Goal: Information Seeking & Learning: Check status

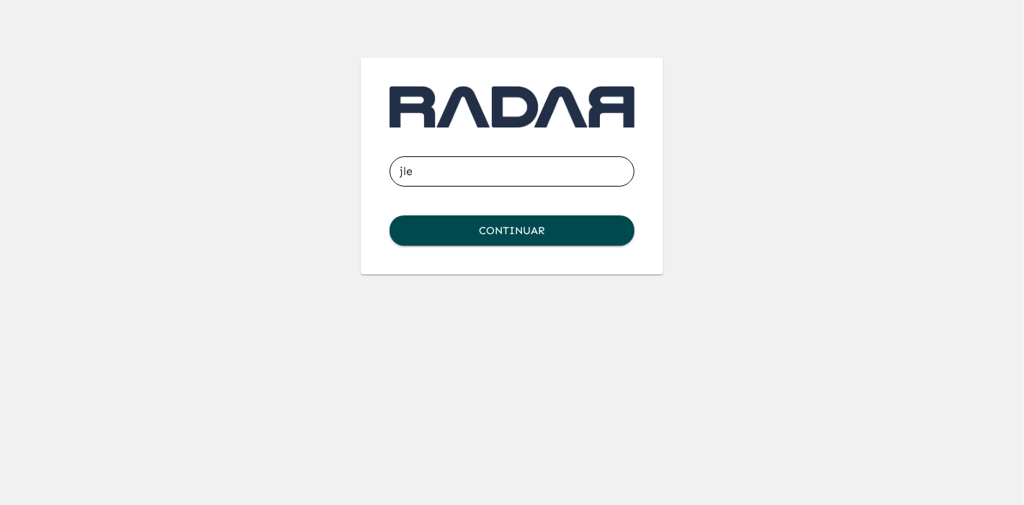
click at [438, 176] on input "jle" at bounding box center [511, 171] width 245 height 40
type input "[EMAIL_ADDRESS][DOMAIN_NAME]"
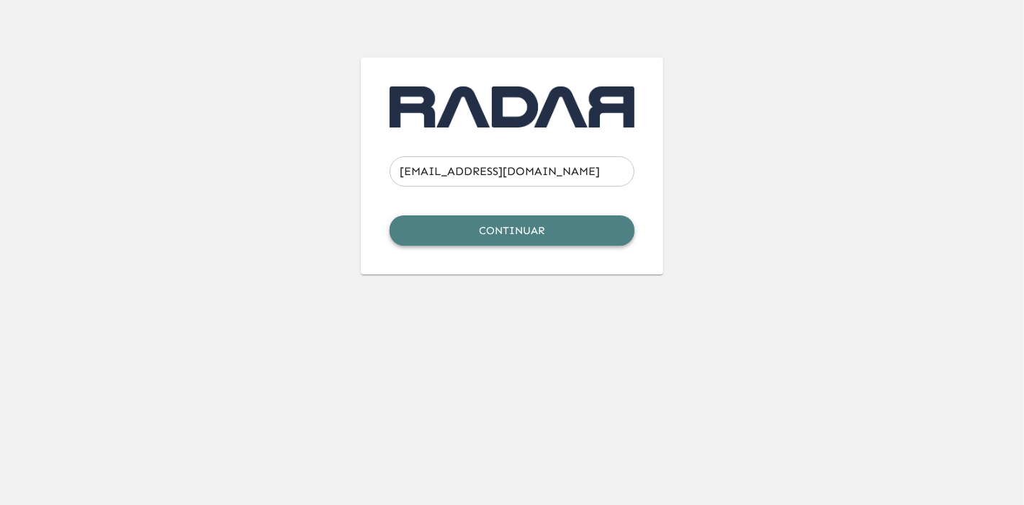
click at [500, 230] on button "Continuar" at bounding box center [511, 230] width 245 height 30
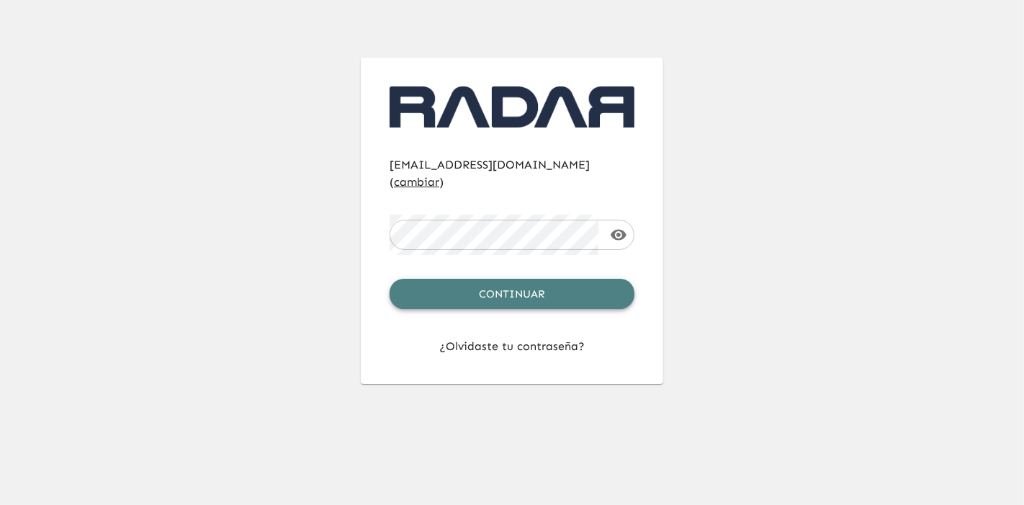
click at [505, 279] on button "Continuar" at bounding box center [511, 294] width 245 height 30
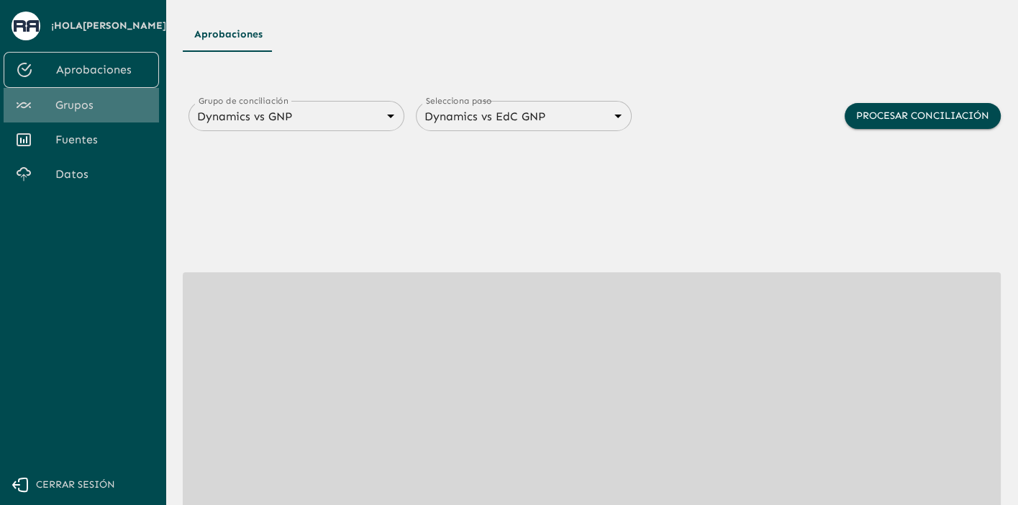
click at [89, 109] on span "Grupos" at bounding box center [101, 104] width 92 height 17
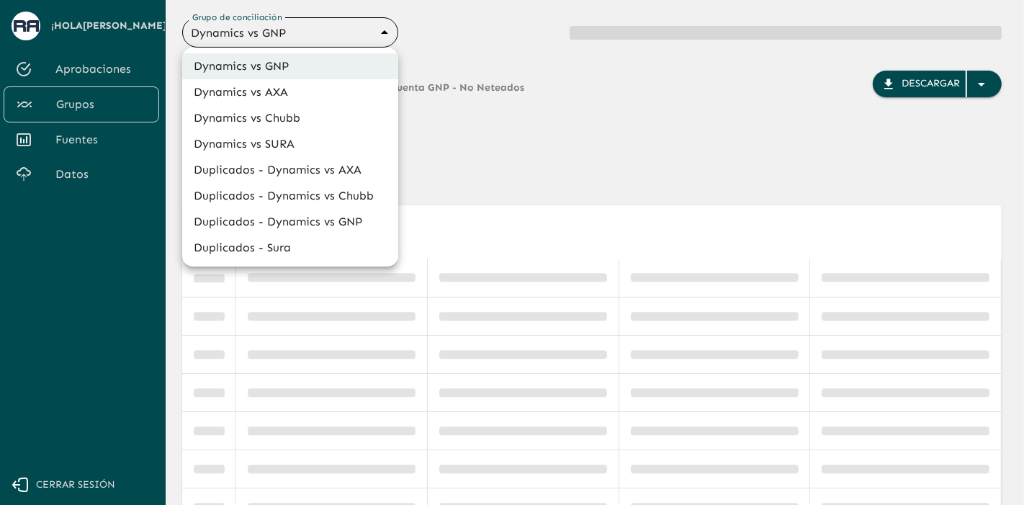
click at [320, 32] on body "Se están procesando los movimientos. Algunas acciones permanecerán deshabilitad…" at bounding box center [512, 252] width 1024 height 505
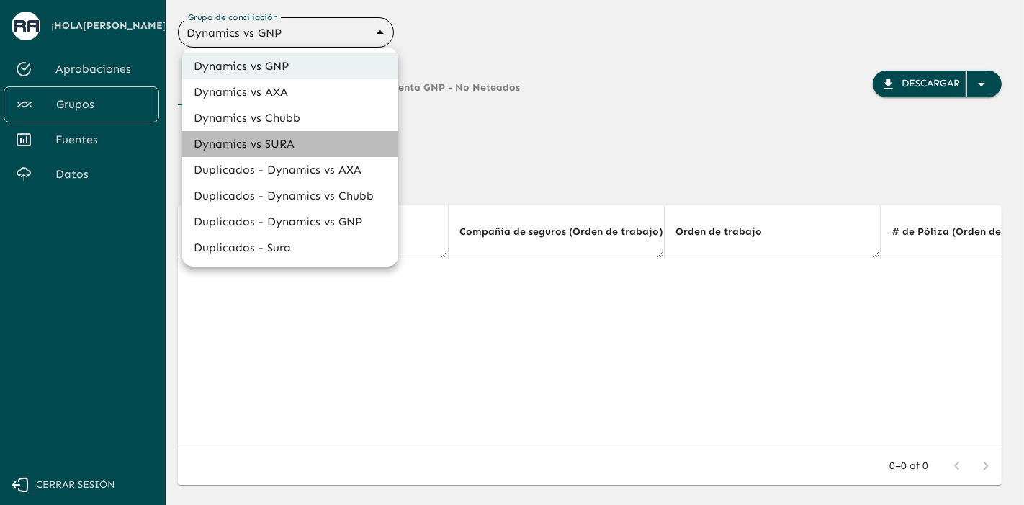
click at [334, 154] on li "Dynamics vs SURA" at bounding box center [290, 144] width 216 height 26
type input "68d558db3b2e539d2514dabf"
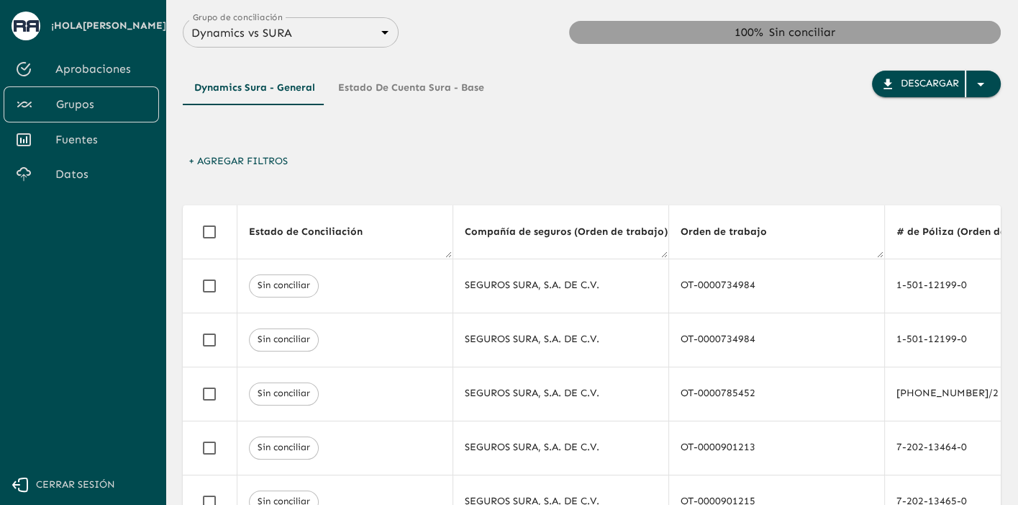
click at [334, 154] on div "+ Agregar Filtros" at bounding box center [592, 165] width 818 height 34
click at [397, 94] on button "Estado de Cuenta Sura - Base" at bounding box center [411, 88] width 169 height 35
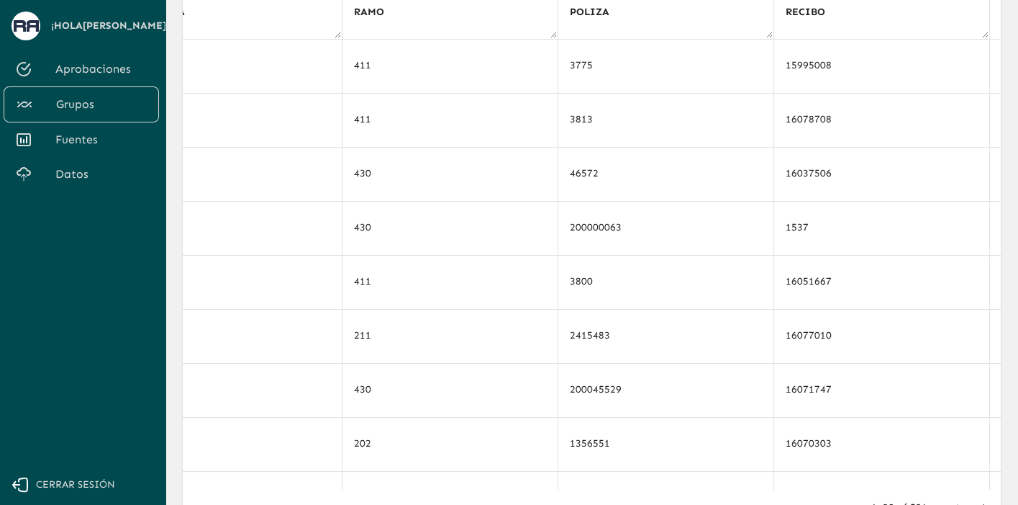
scroll to position [0, 1665]
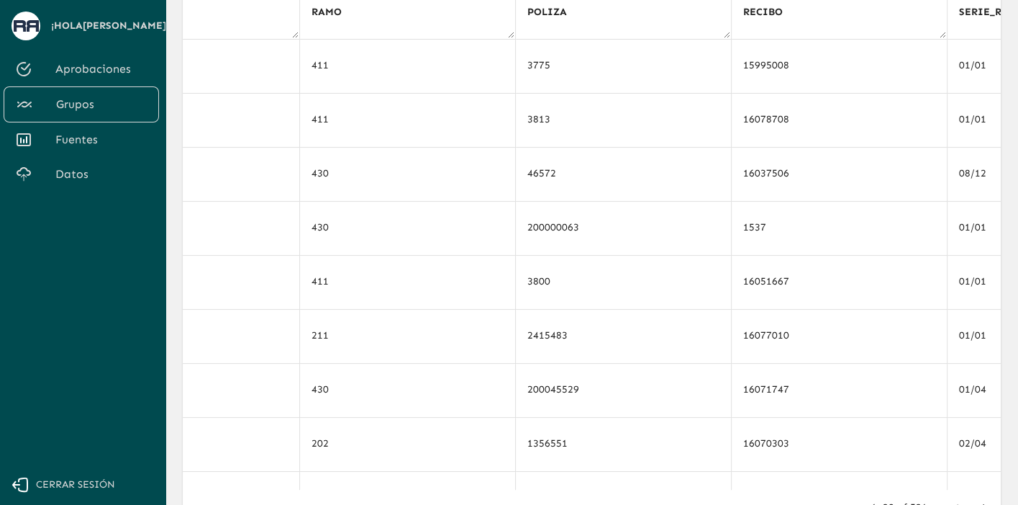
click at [583, 29] on th "POLIZA" at bounding box center [623, 13] width 216 height 54
click at [570, 9] on icon at bounding box center [576, 12] width 13 height 13
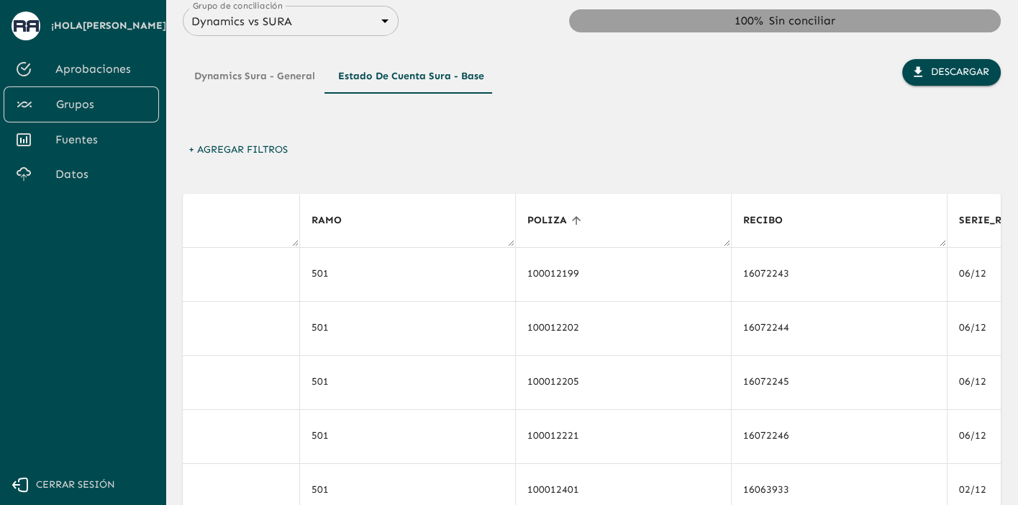
scroll to position [0, 0]
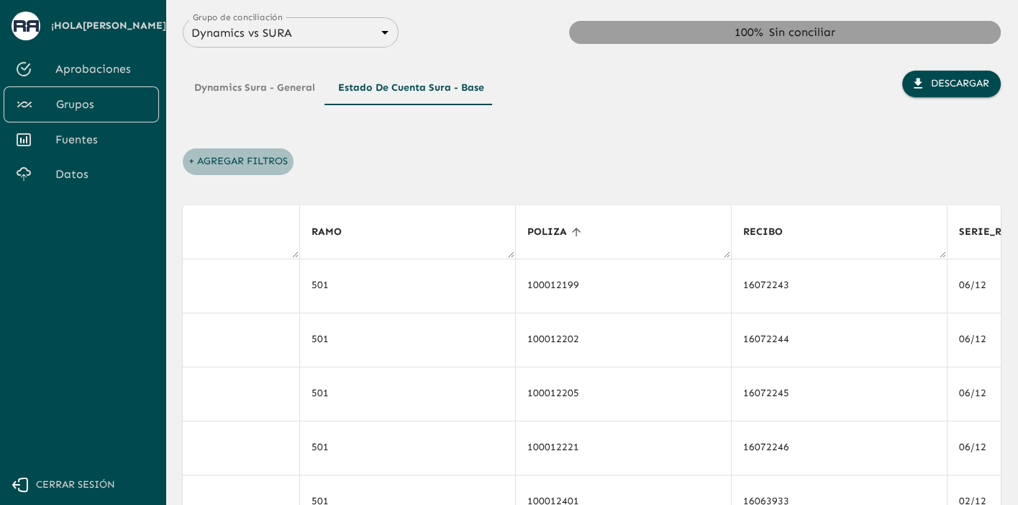
click at [263, 163] on button "+ Agregar Filtros" at bounding box center [238, 161] width 111 height 27
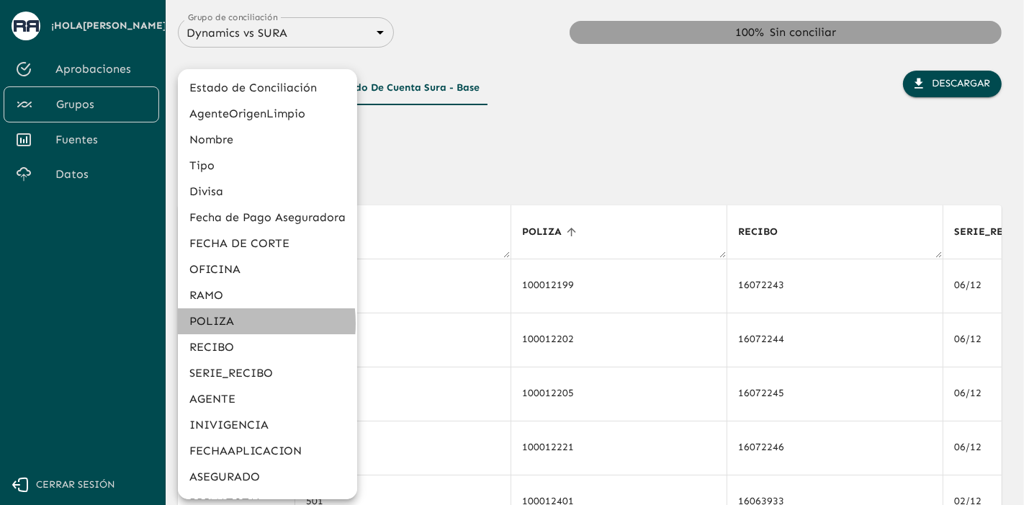
click at [213, 323] on li "POLIZA" at bounding box center [267, 321] width 179 height 26
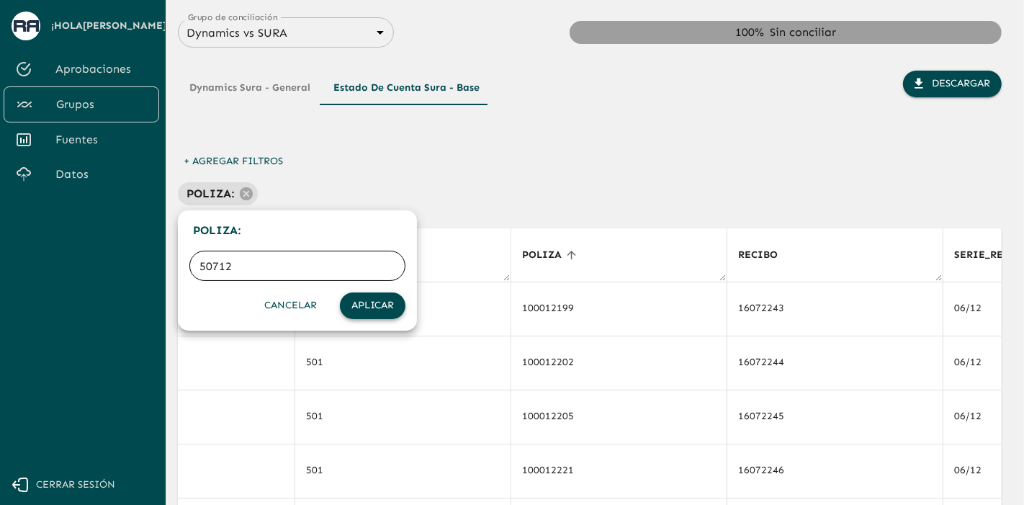
type input "50712"
click at [369, 309] on button "Aplicar" at bounding box center [372, 305] width 65 height 27
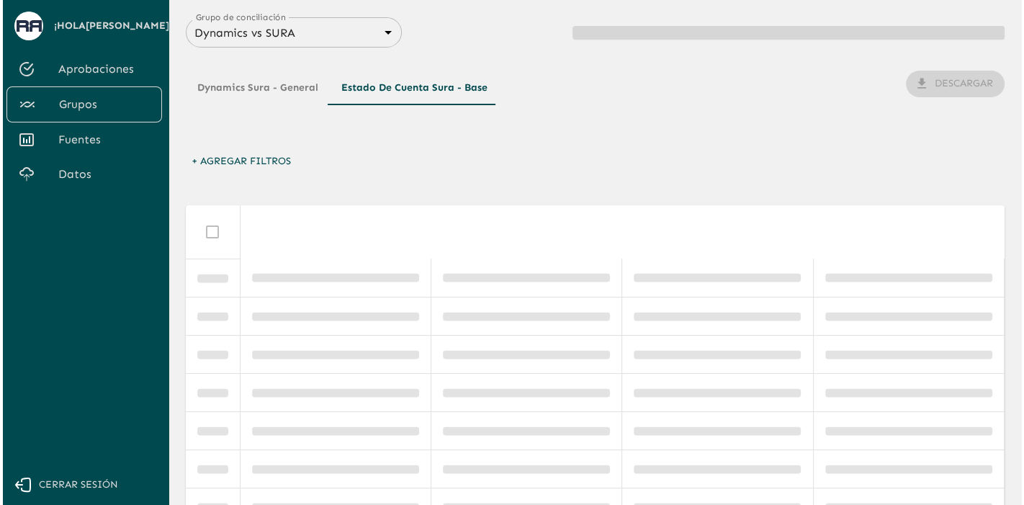
scroll to position [0, 1665]
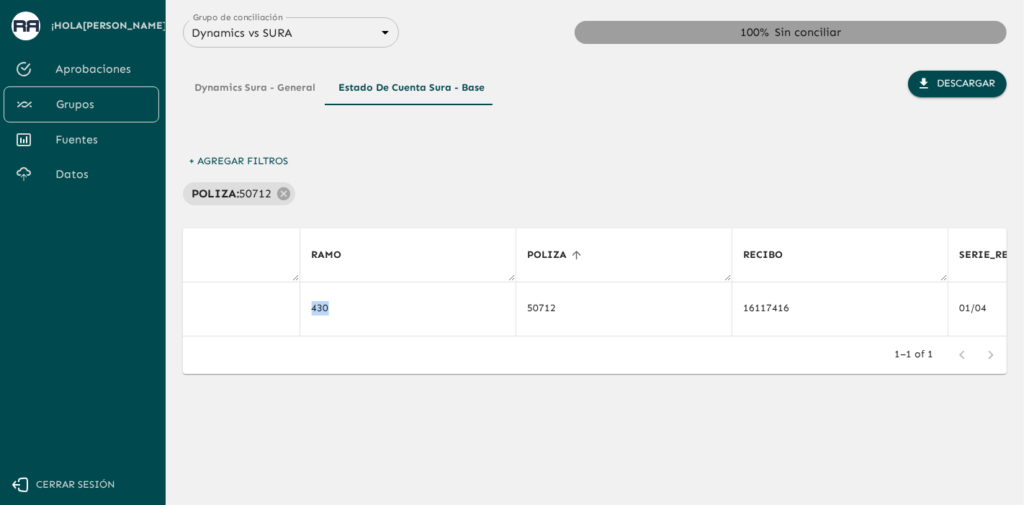
drag, startPoint x: 460, startPoint y: 335, endPoint x: 481, endPoint y: 339, distance: 21.3
click at [481, 336] on div "Estado de Conciliación AgenteOrigenLimpio Nombre Tipo Divisa Fecha de Pago Aseg…" at bounding box center [594, 282] width 823 height 108
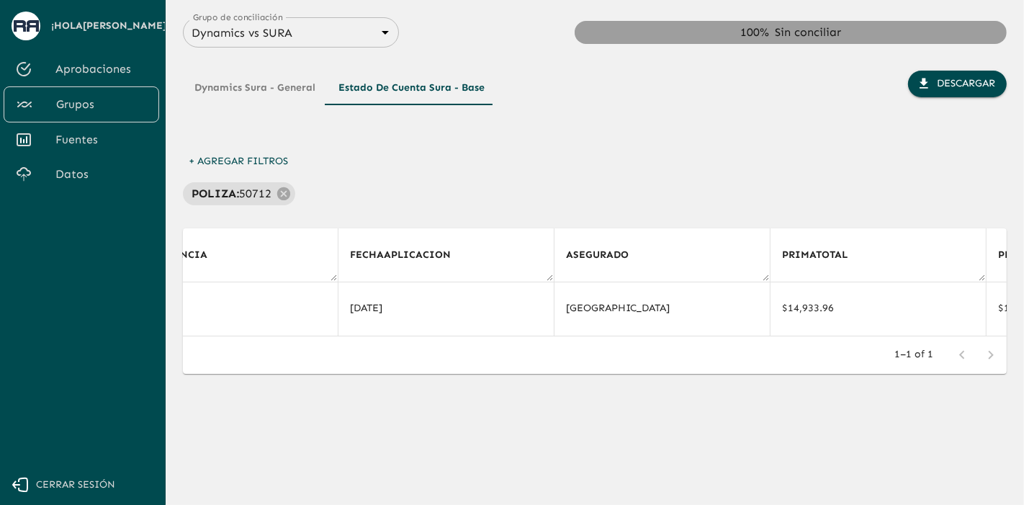
scroll to position [0, 2385]
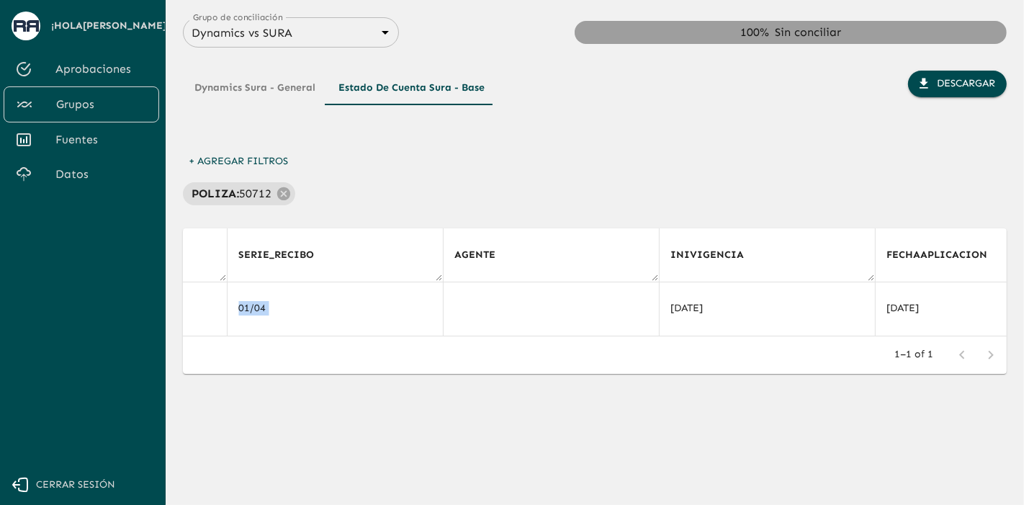
drag, startPoint x: 524, startPoint y: 332, endPoint x: 562, endPoint y: 336, distance: 38.4
click at [562, 336] on div "Estado de Conciliación AgenteOrigenLimpio Nombre Tipo Divisa Fecha de Pago Aseg…" at bounding box center [594, 282] width 823 height 108
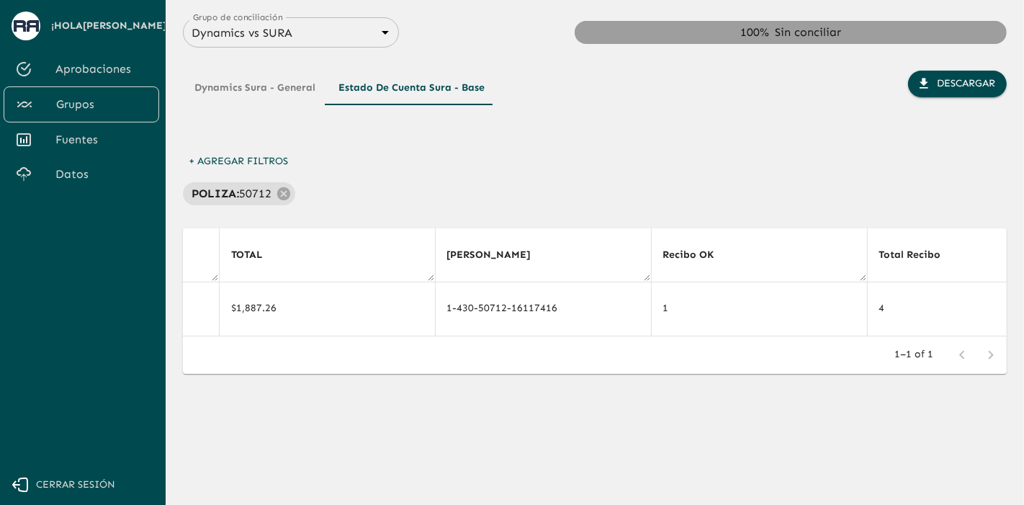
scroll to position [0, 4051]
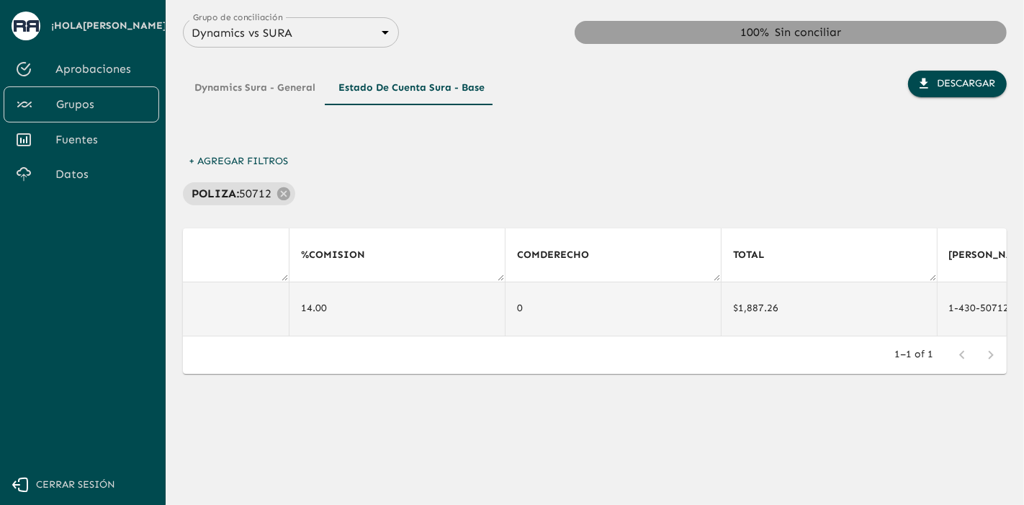
click at [736, 333] on td "$1,887.26" at bounding box center [828, 308] width 216 height 54
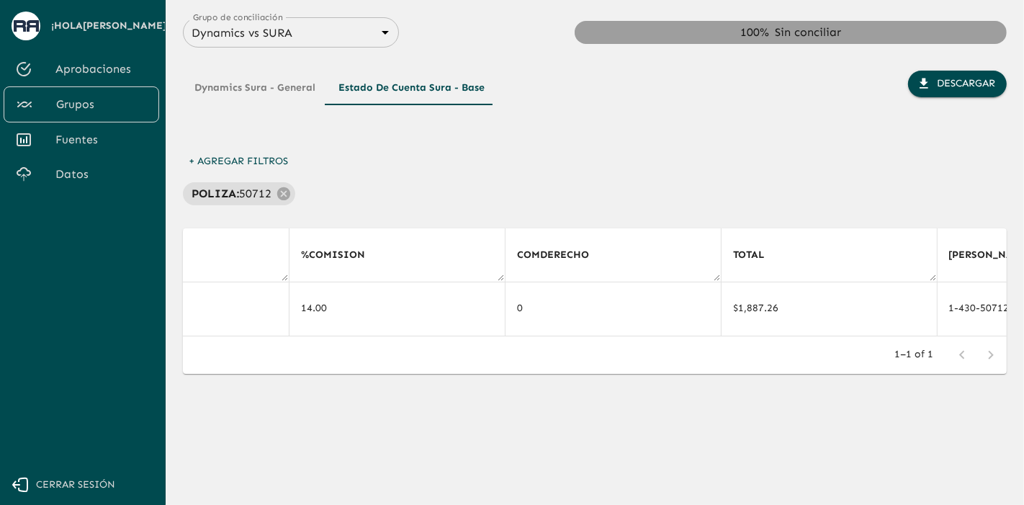
drag, startPoint x: 736, startPoint y: 341, endPoint x: 718, endPoint y: 342, distance: 17.3
click at [718, 343] on div "1–1 of 1" at bounding box center [594, 354] width 823 height 37
drag, startPoint x: 726, startPoint y: 333, endPoint x: 747, endPoint y: 336, distance: 21.9
click at [747, 336] on div "Estado de Conciliación AgenteOrigenLimpio Nombre Tipo Divisa Fecha de Pago Aseg…" at bounding box center [594, 282] width 823 height 108
